Goal: Information Seeking & Learning: Check status

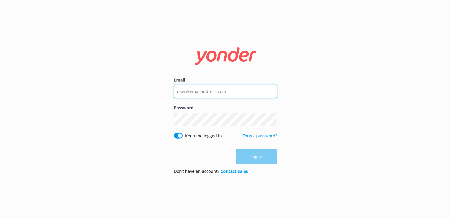
type input "sophie.webber@monopolydreams.com.au"
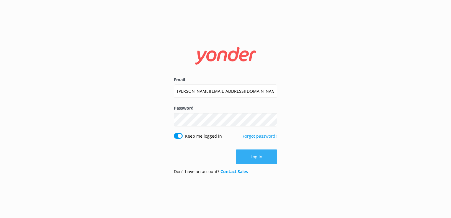
click at [252, 160] on button "Log in" at bounding box center [256, 156] width 41 height 15
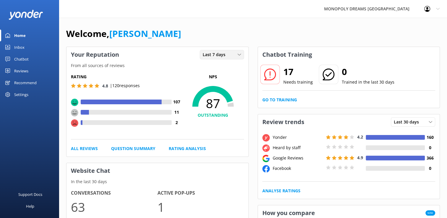
click at [215, 57] on span "Last 7 days" at bounding box center [216, 54] width 26 height 6
click at [214, 81] on div "Last 30 days" at bounding box center [213, 79] width 21 height 6
click at [232, 54] on div "Last 30 days" at bounding box center [221, 54] width 41 height 6
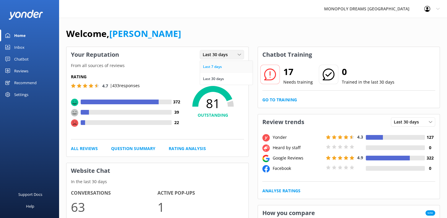
click at [208, 69] on div "Last 7 days" at bounding box center [212, 67] width 19 height 6
click at [209, 55] on span "Last 7 days" at bounding box center [216, 54] width 26 height 6
click at [210, 77] on div "Last 30 days" at bounding box center [213, 79] width 21 height 6
